Goal: Task Accomplishment & Management: Manage account settings

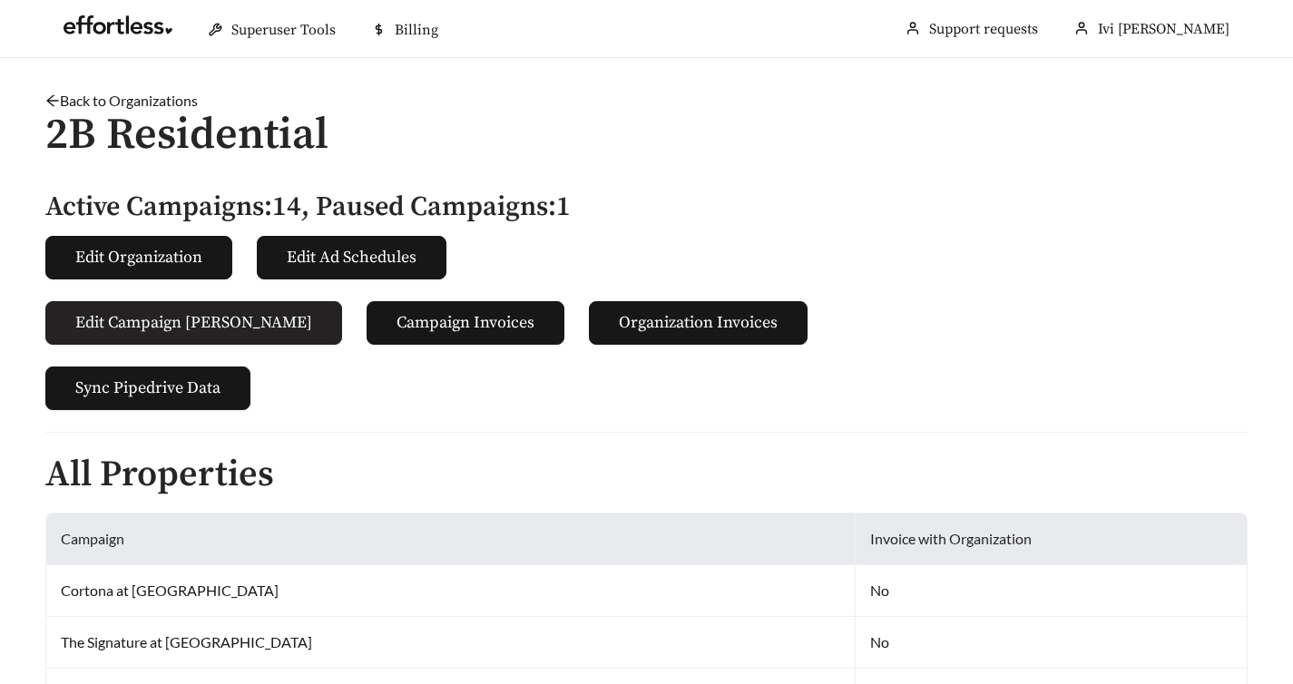
click at [217, 324] on span "Edit Campaign Billings" at bounding box center [193, 322] width 237 height 25
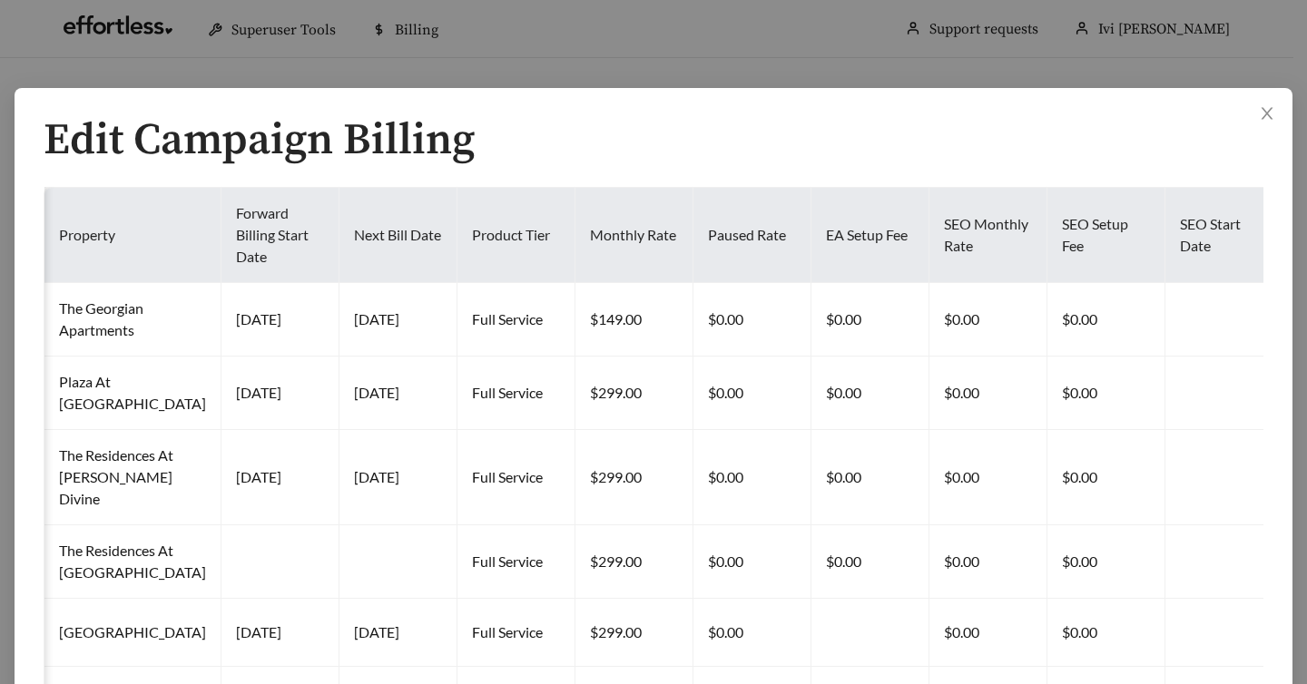
scroll to position [4, 0]
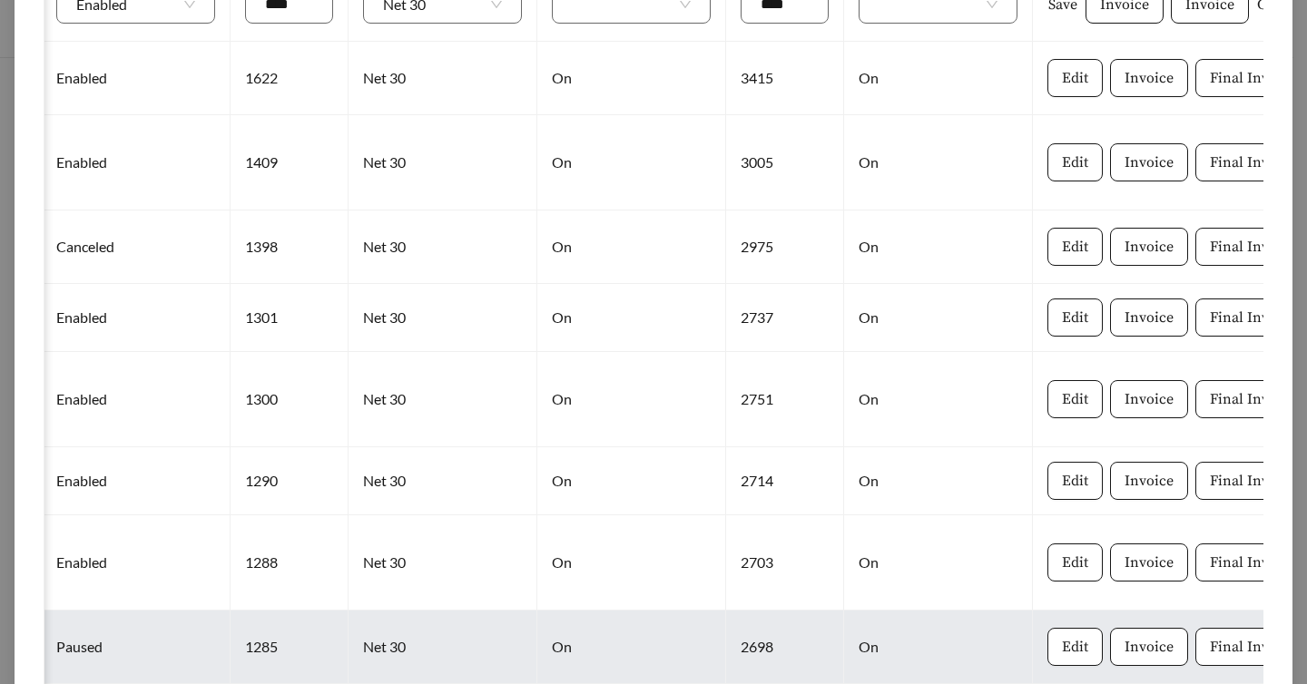
scroll to position [0, 0]
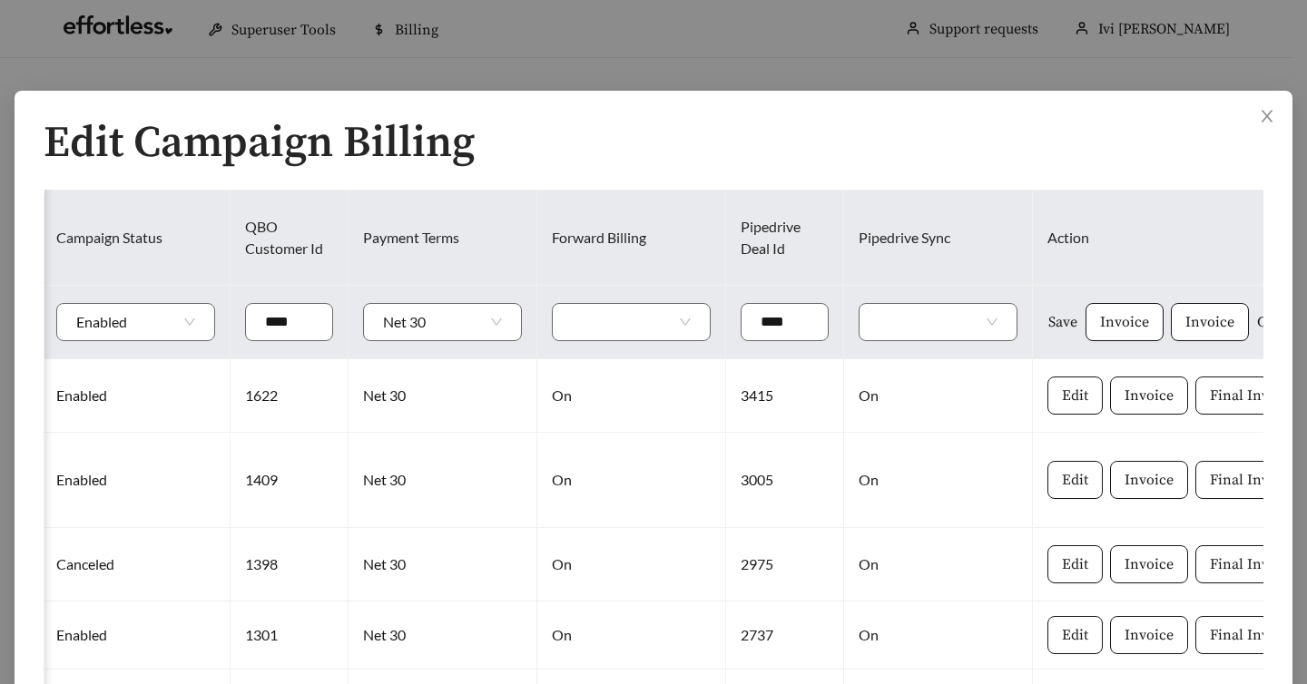
click at [1257, 321] on span "Cancel" at bounding box center [1279, 322] width 44 height 22
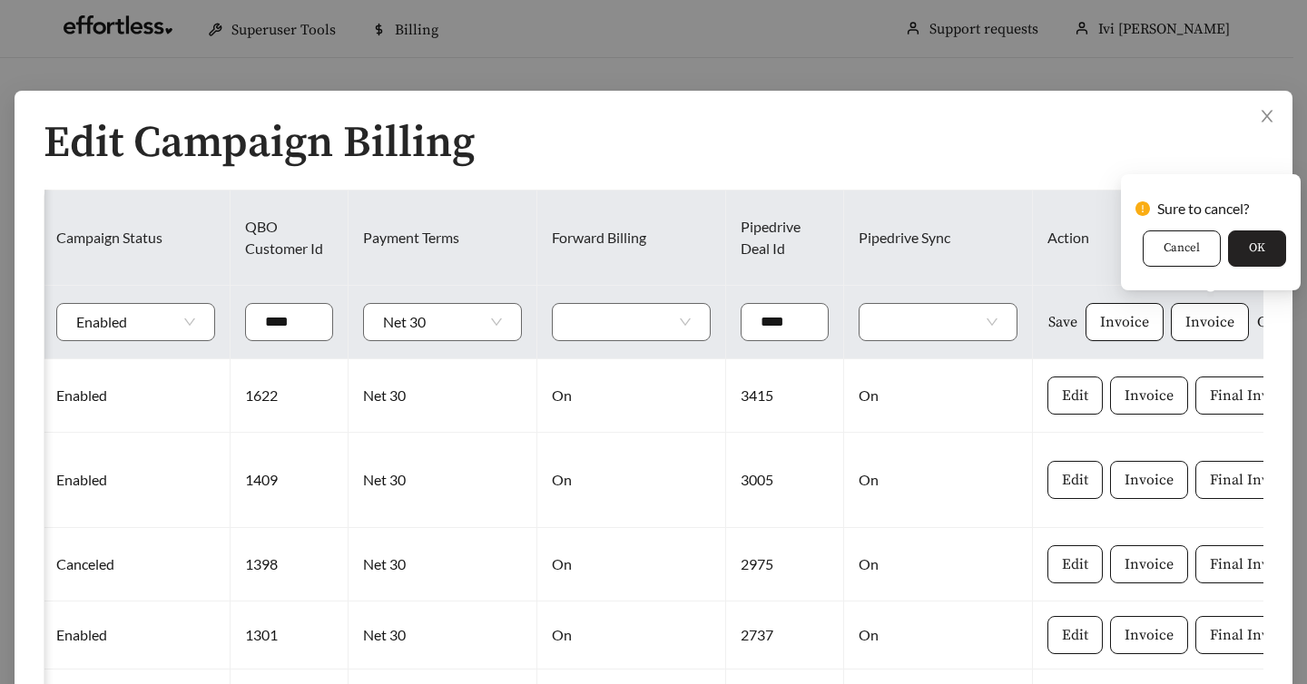
click at [1277, 259] on button "OK" at bounding box center [1257, 249] width 58 height 36
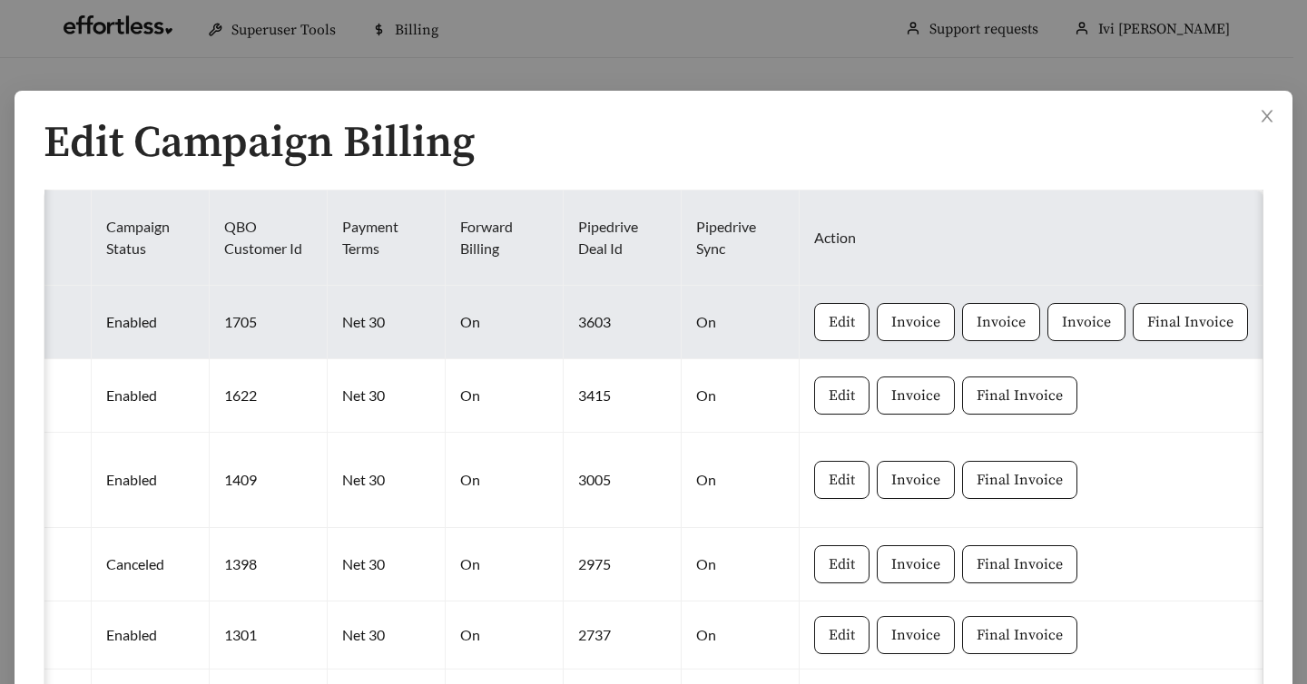
scroll to position [0, 1597]
